Goal: Check status: Check status

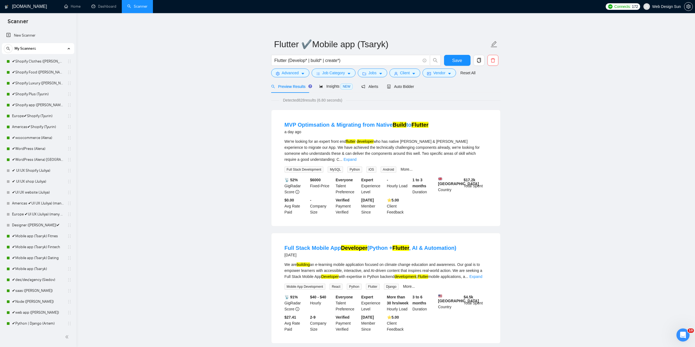
scroll to position [373, 0]
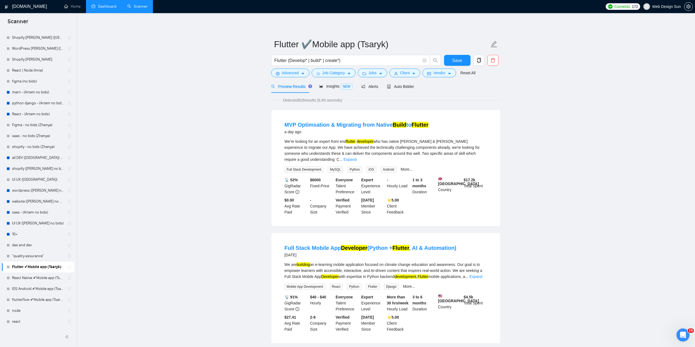
click at [102, 9] on link "Dashboard" at bounding box center [103, 6] width 25 height 5
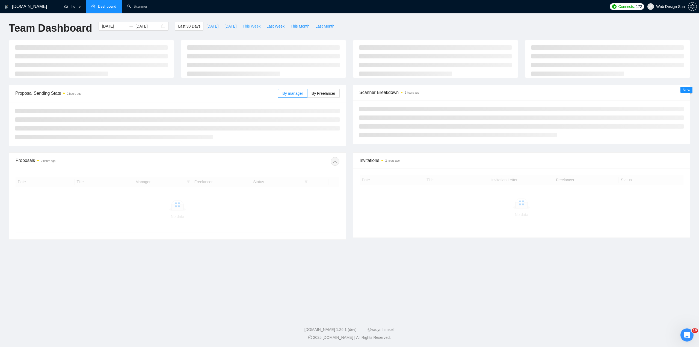
click at [253, 28] on span "This Week" at bounding box center [251, 26] width 18 height 6
type input "[DATE]"
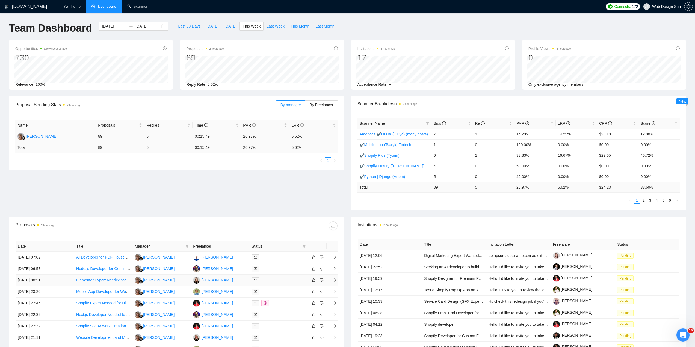
scroll to position [86, 0]
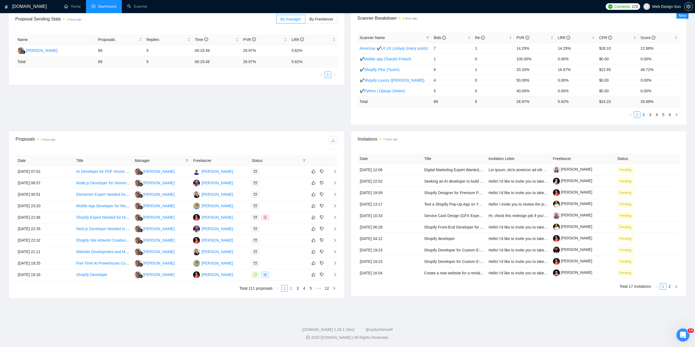
click at [290, 290] on link "2" at bounding box center [291, 288] width 6 height 6
